Goal: Use online tool/utility: Utilize a website feature to perform a specific function

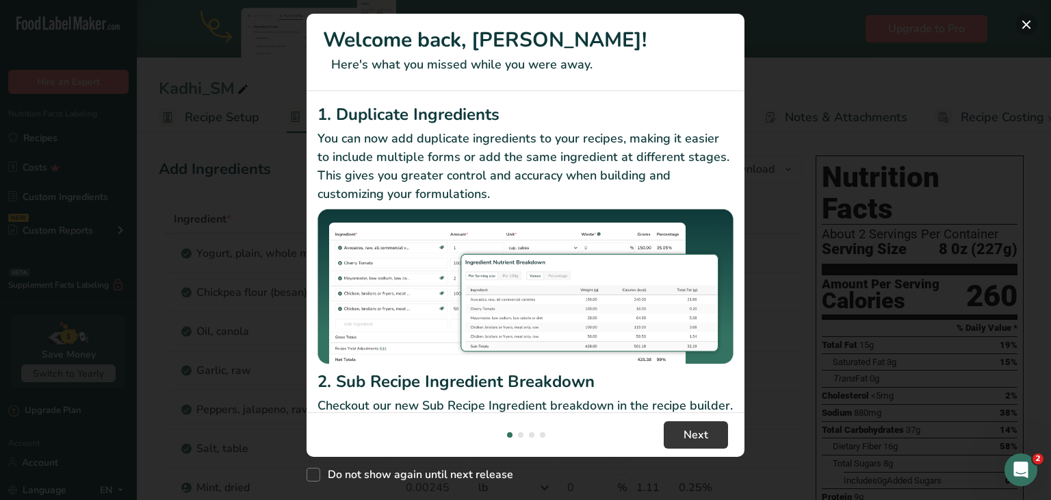
click at [1024, 20] on button "New Features" at bounding box center [1027, 25] width 22 height 22
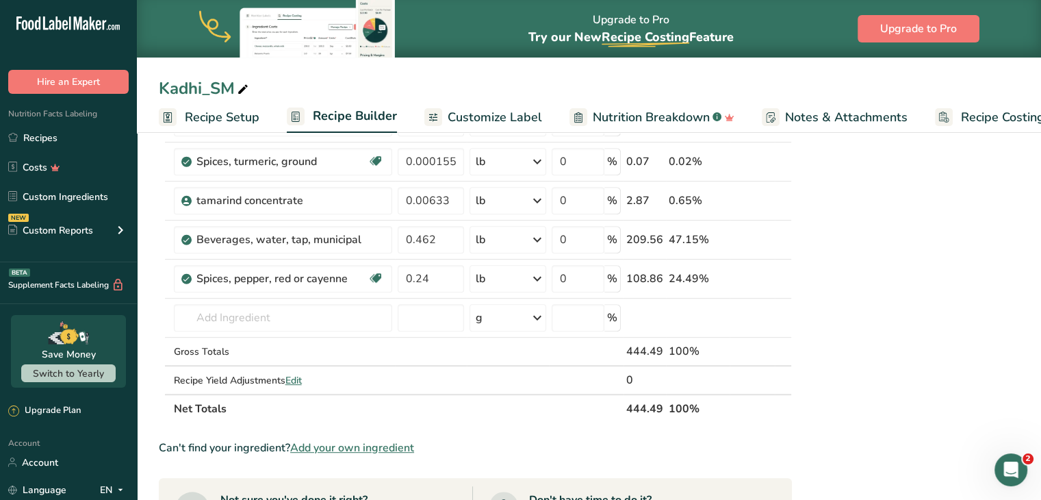
scroll to position [758, 0]
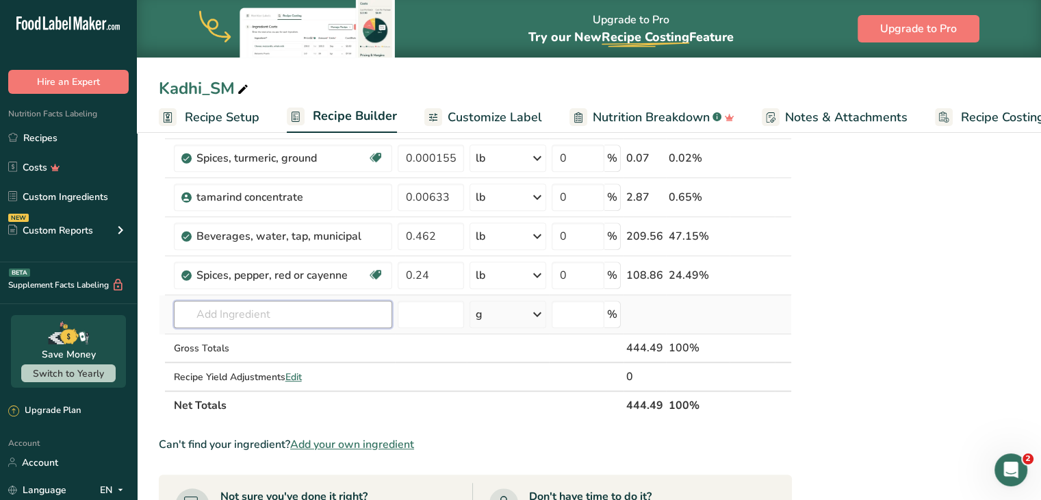
click at [289, 308] on input "text" at bounding box center [283, 313] width 218 height 27
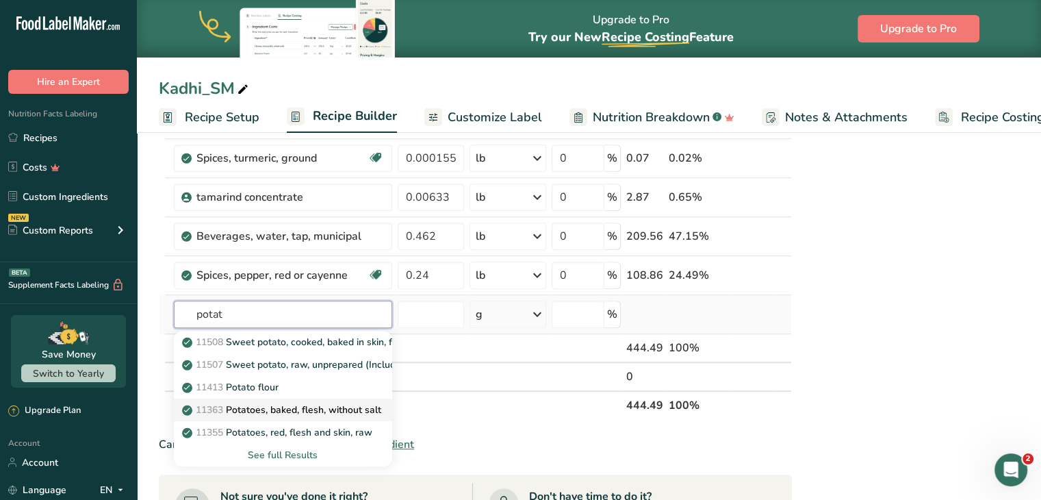
type input "potat"
click at [304, 408] on p "11363 Potatoes, baked, flesh, without salt" at bounding box center [283, 409] width 196 height 14
type input "Potatoes, baked, flesh, without salt"
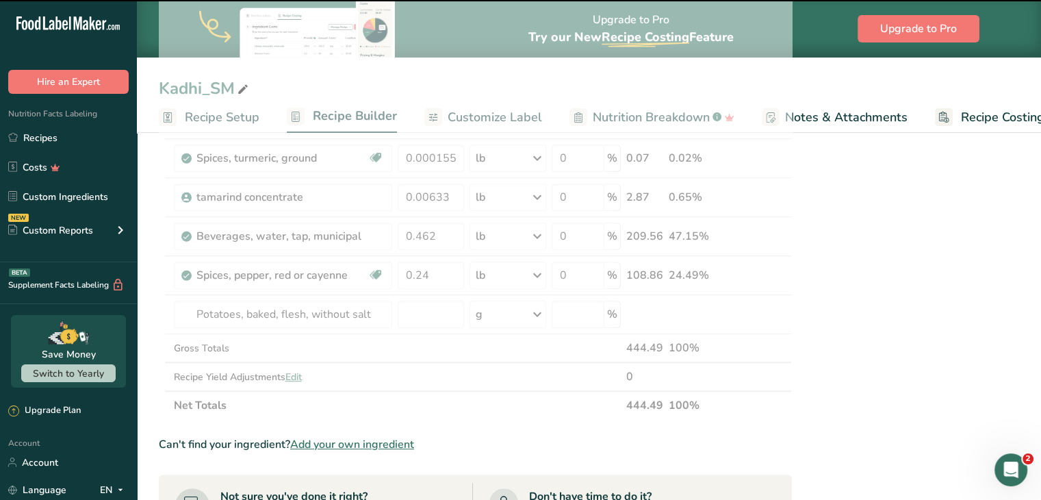
type input "0"
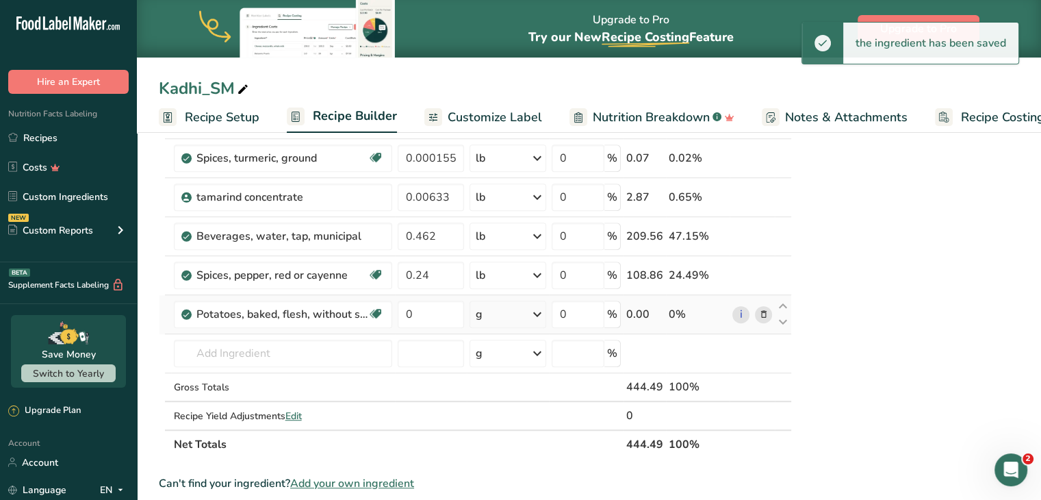
click at [535, 312] on icon at bounding box center [537, 314] width 16 height 25
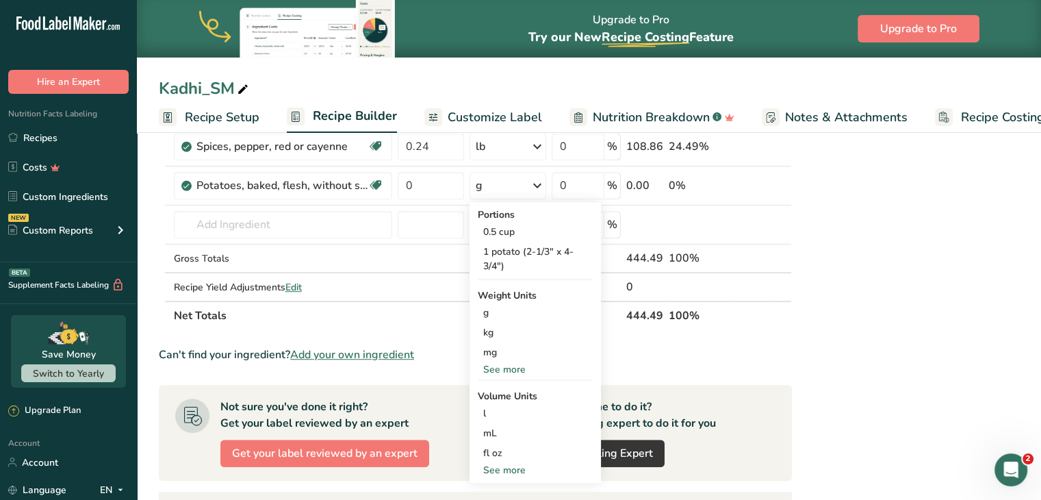
scroll to position [893, 0]
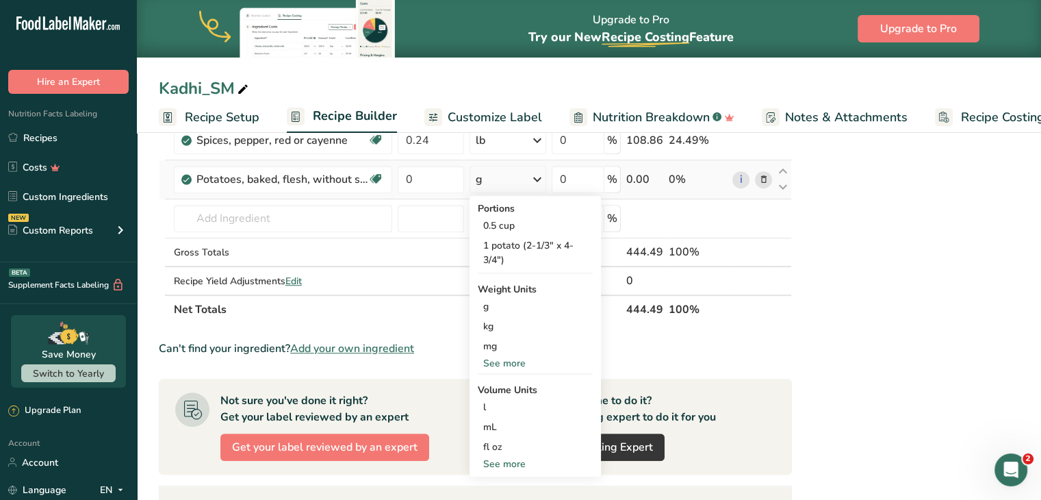
click at [530, 356] on div "See more" at bounding box center [535, 363] width 115 height 14
click at [498, 389] on div "lb" at bounding box center [535, 386] width 115 height 20
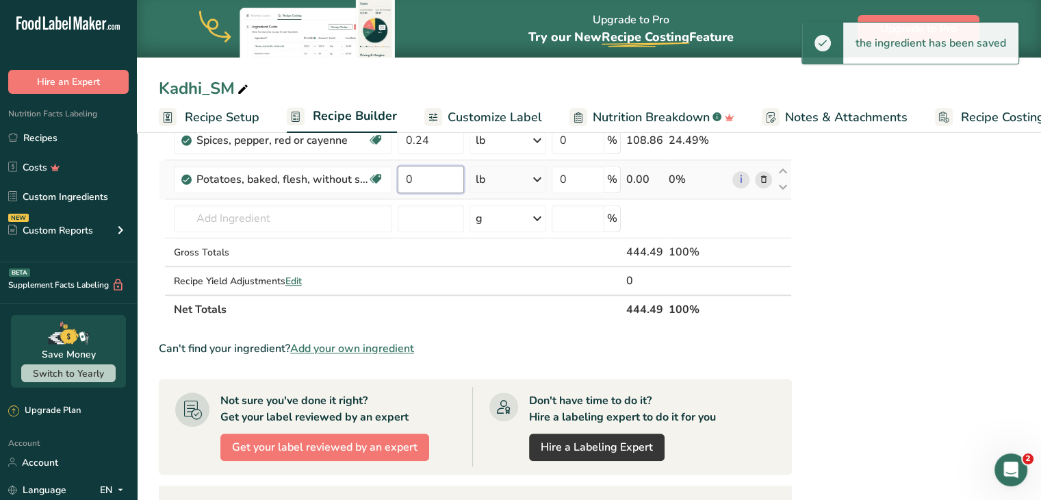
click at [438, 175] on input "0" at bounding box center [431, 179] width 67 height 27
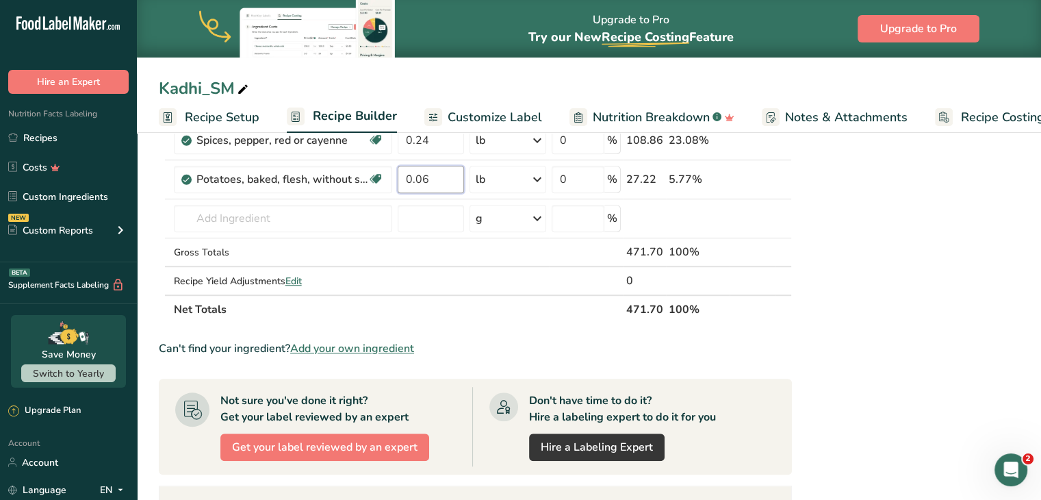
type input "0.06"
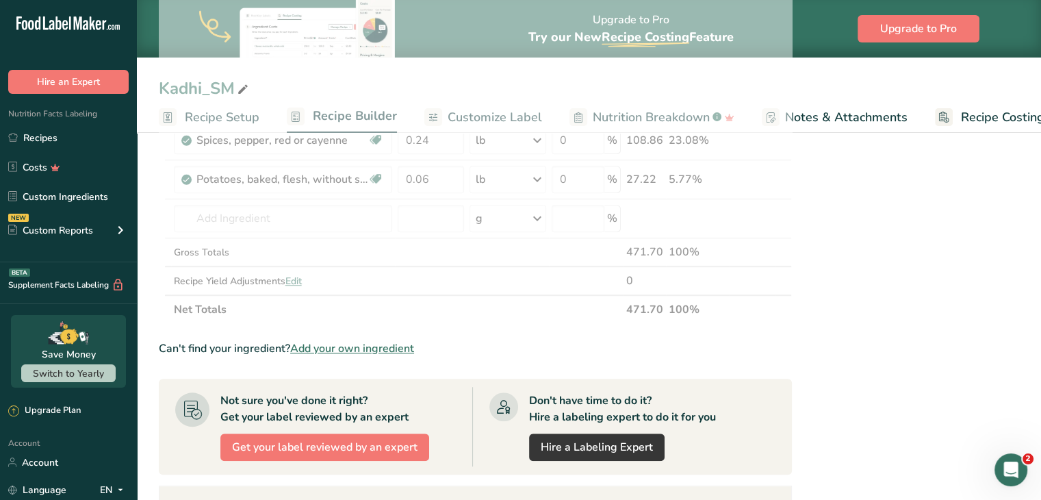
click at [922, 282] on div "Nutrition Facts About 2 Servings Per Container Serving Size 8 0z (227g) Amount …" at bounding box center [909, 21] width 219 height 1529
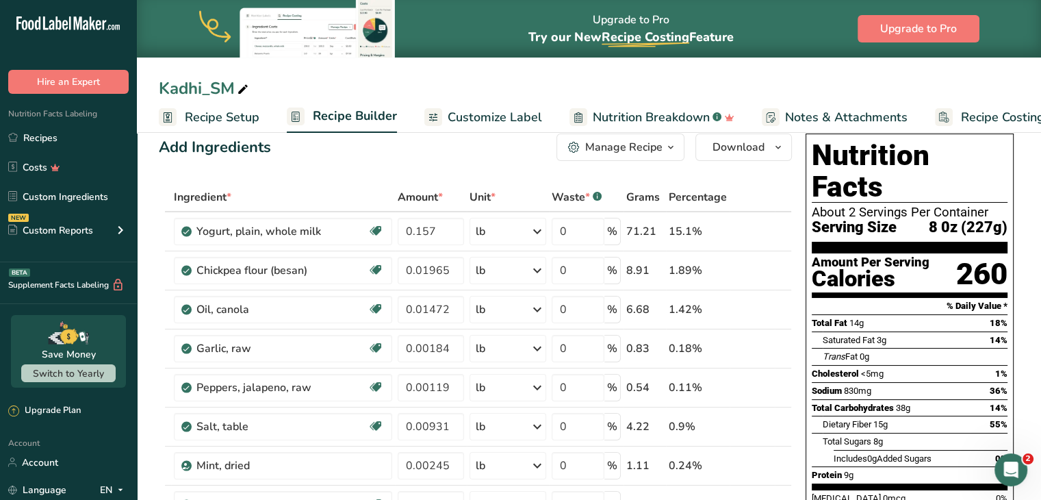
scroll to position [0, 0]
